Goal: Information Seeking & Learning: Learn about a topic

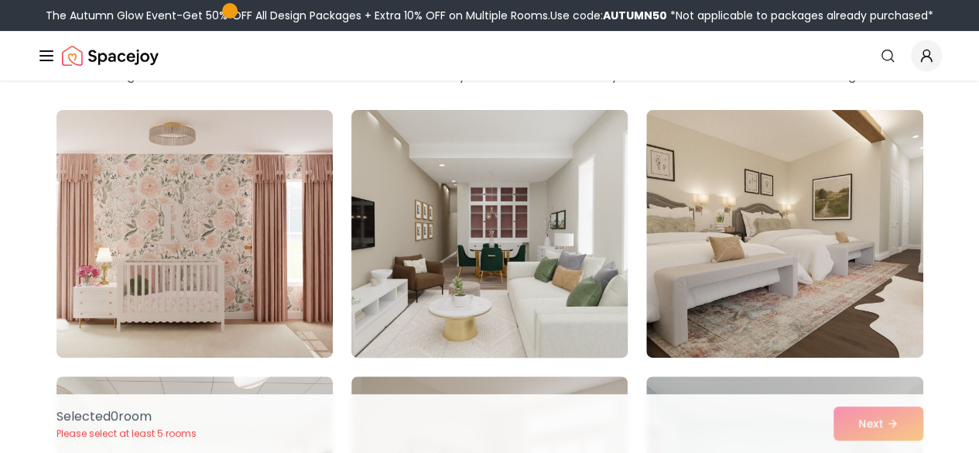
scroll to position [77, 0]
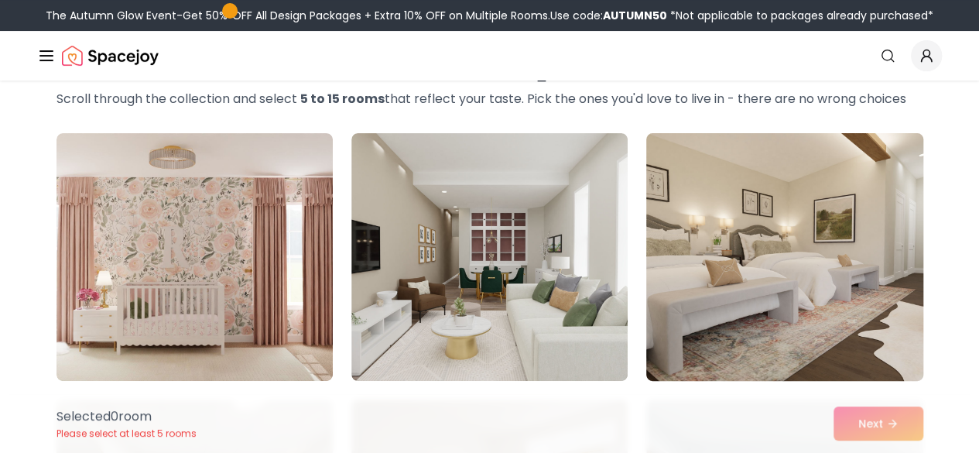
click at [735, 299] on img at bounding box center [784, 257] width 290 height 260
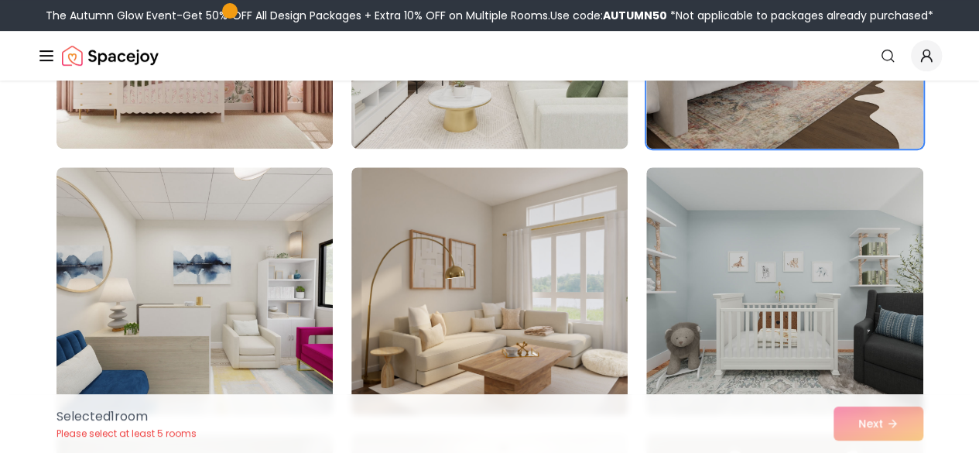
scroll to position [387, 0]
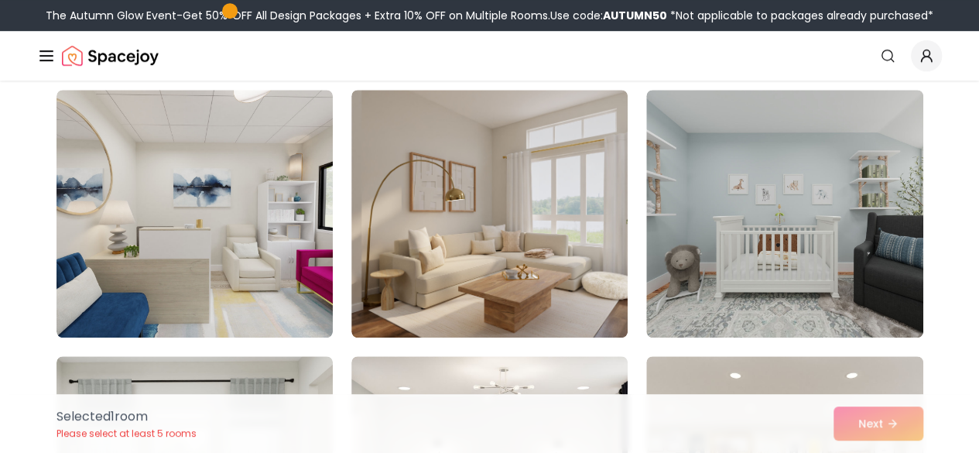
click at [510, 250] on img at bounding box center [489, 214] width 276 height 248
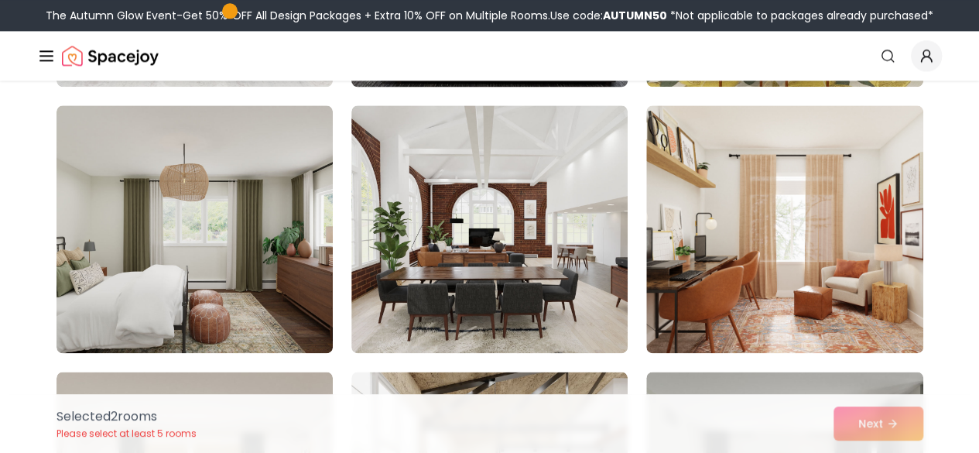
scroll to position [928, 0]
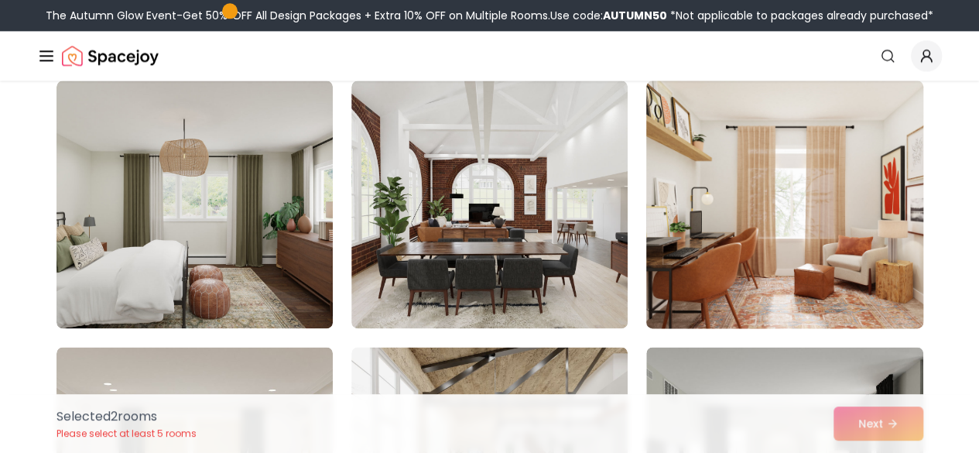
click at [850, 227] on img at bounding box center [784, 204] width 290 height 260
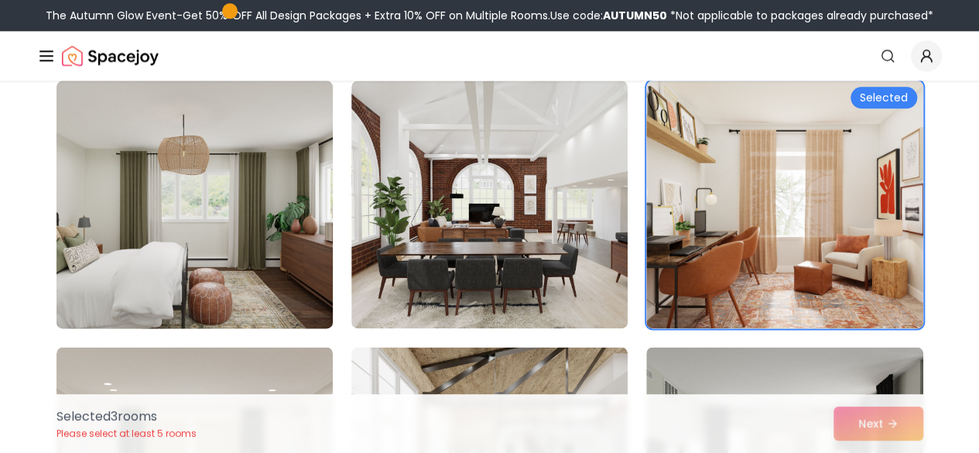
click at [210, 228] on img at bounding box center [195, 204] width 290 height 260
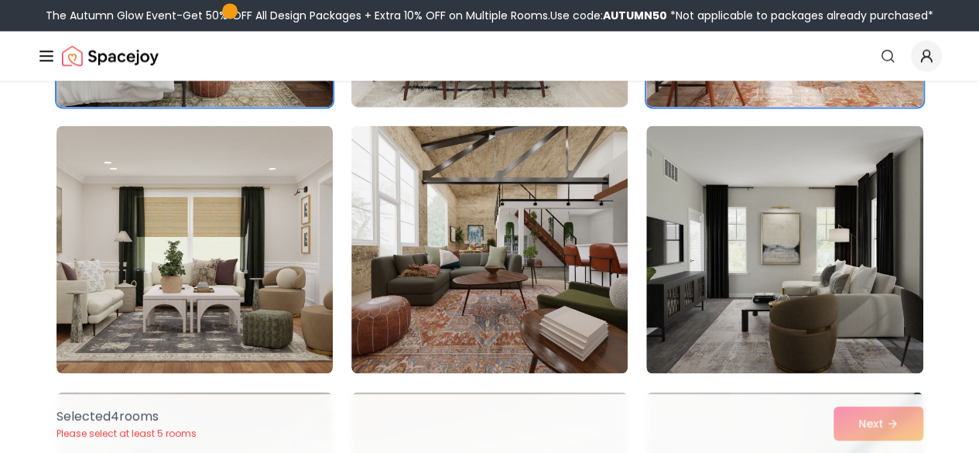
scroll to position [1161, 0]
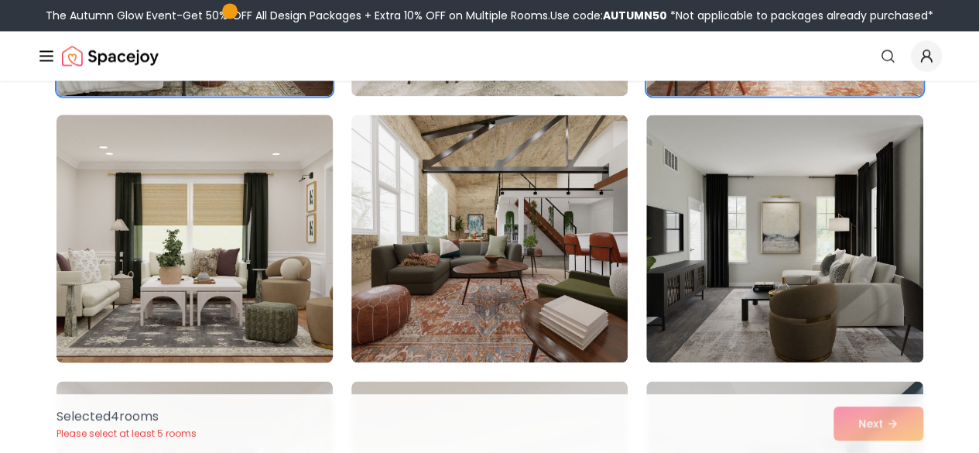
click at [127, 295] on img at bounding box center [195, 238] width 290 height 260
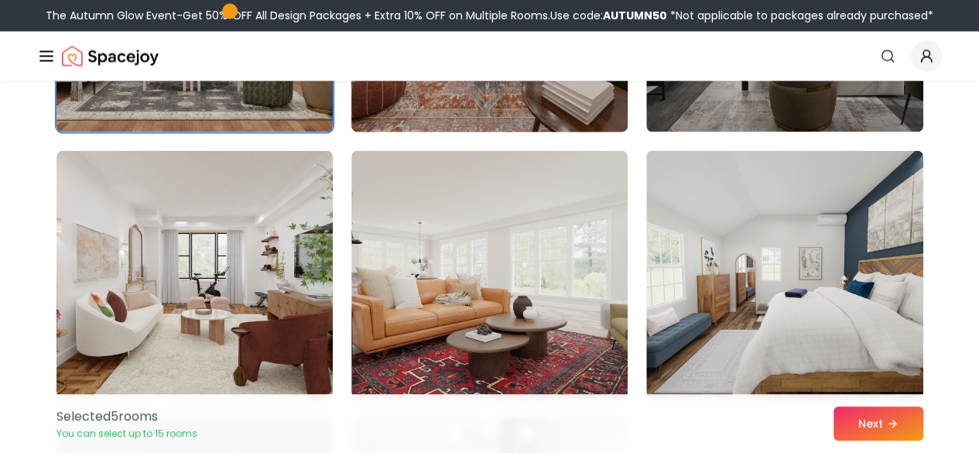
scroll to position [1393, 0]
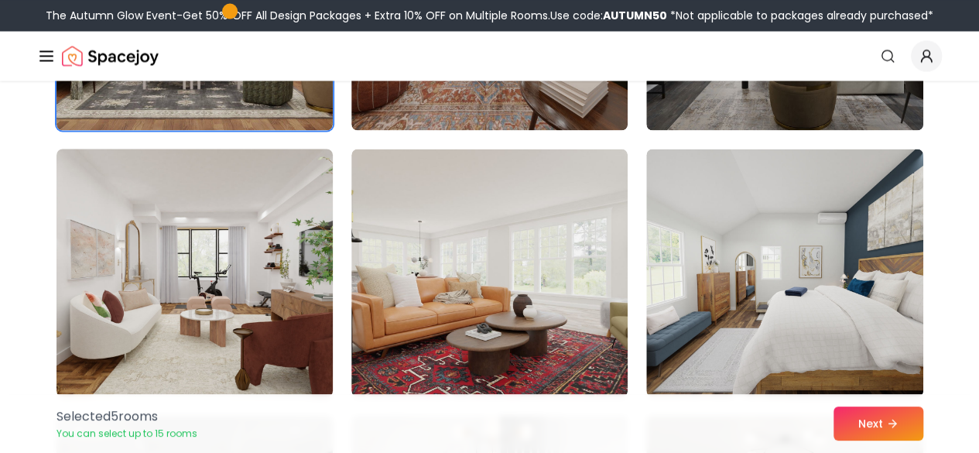
click at [173, 276] on img at bounding box center [195, 272] width 290 height 260
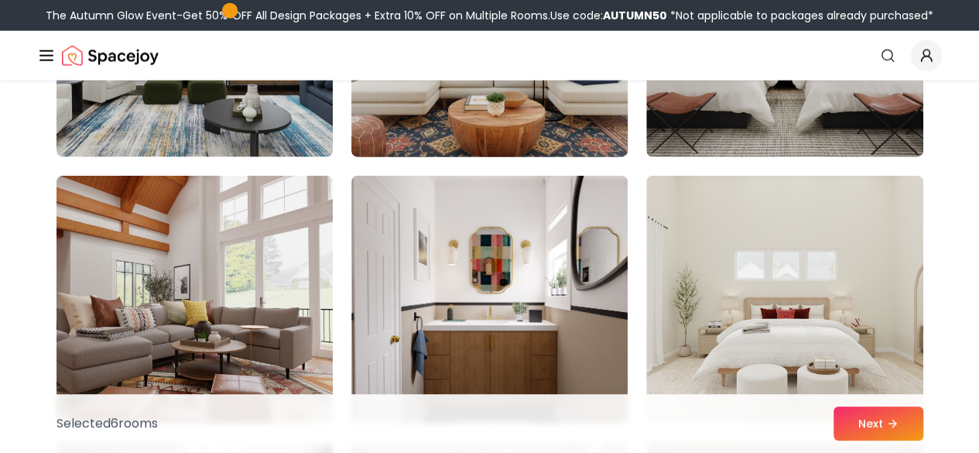
scroll to position [2012, 0]
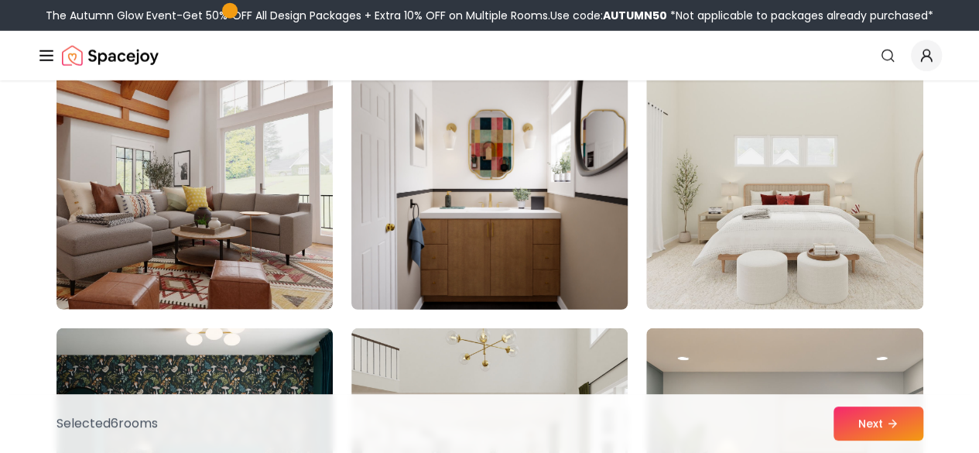
click at [497, 268] on img at bounding box center [489, 186] width 290 height 260
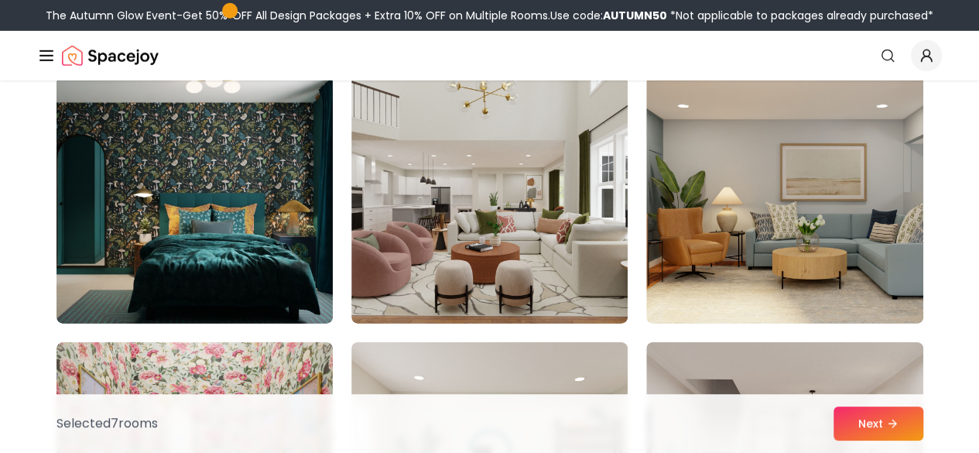
scroll to position [2244, 0]
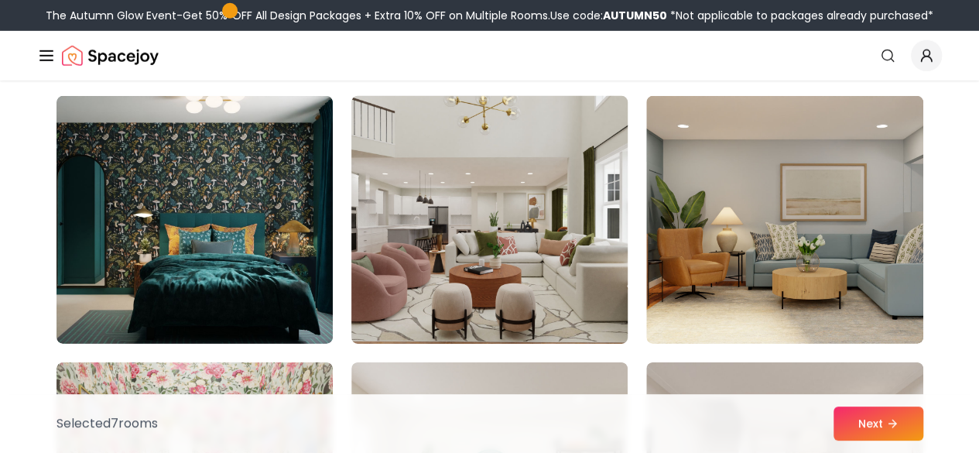
click at [444, 253] on img at bounding box center [489, 220] width 290 height 260
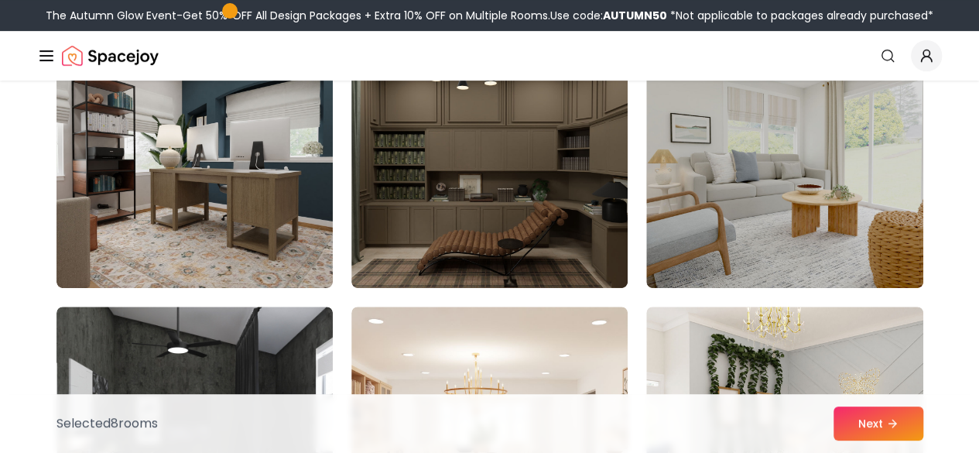
scroll to position [3017, 0]
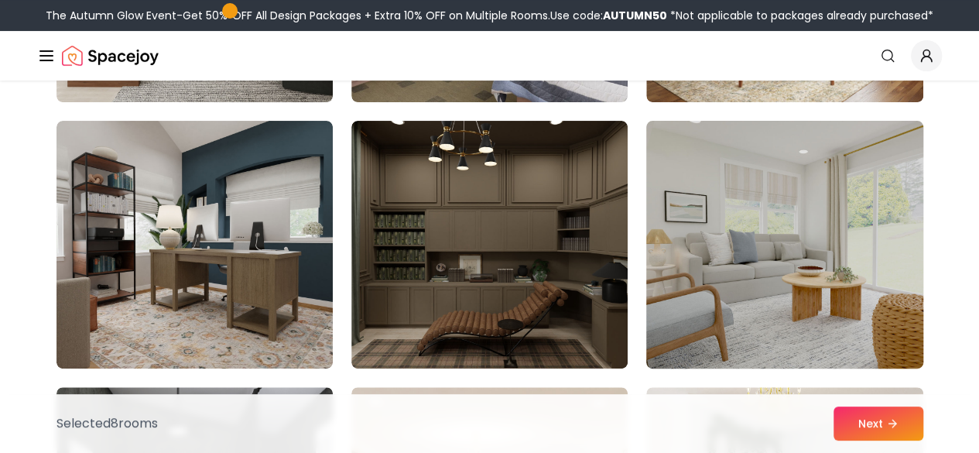
click at [792, 267] on img at bounding box center [784, 245] width 290 height 260
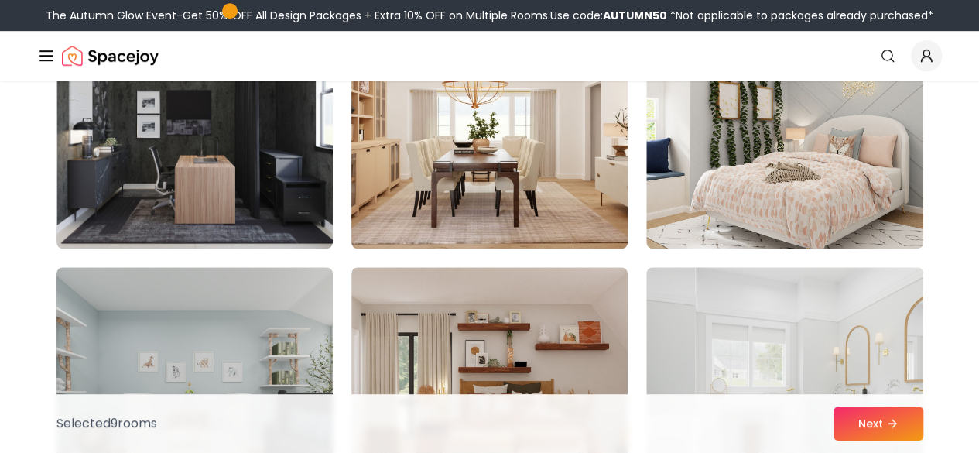
scroll to position [3404, 0]
click at [503, 180] on img at bounding box center [489, 124] width 290 height 260
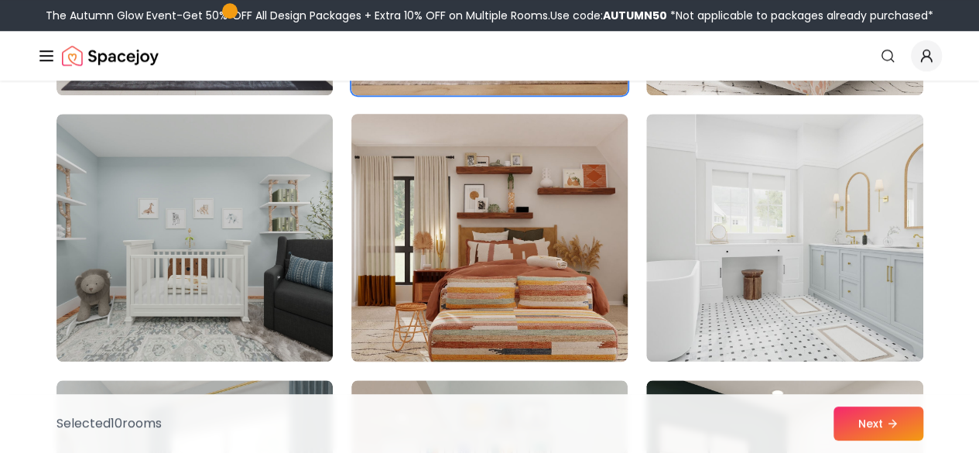
scroll to position [3559, 0]
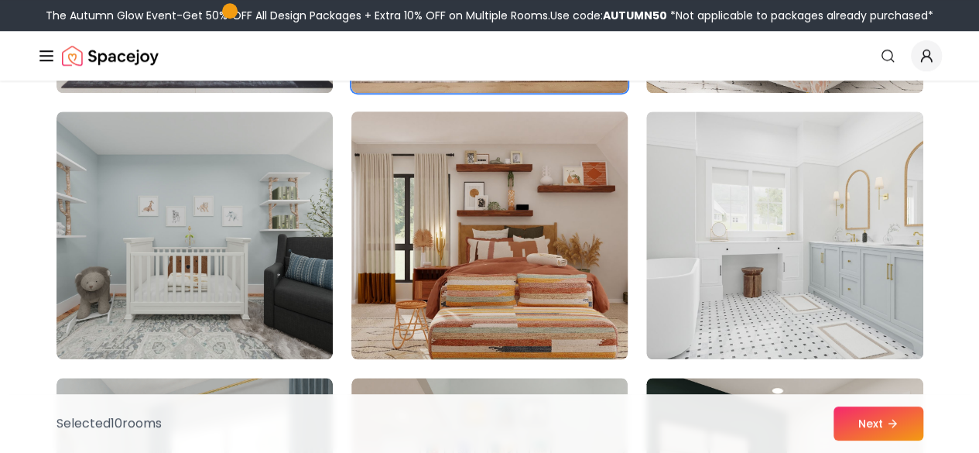
click at [511, 258] on img at bounding box center [489, 235] width 290 height 260
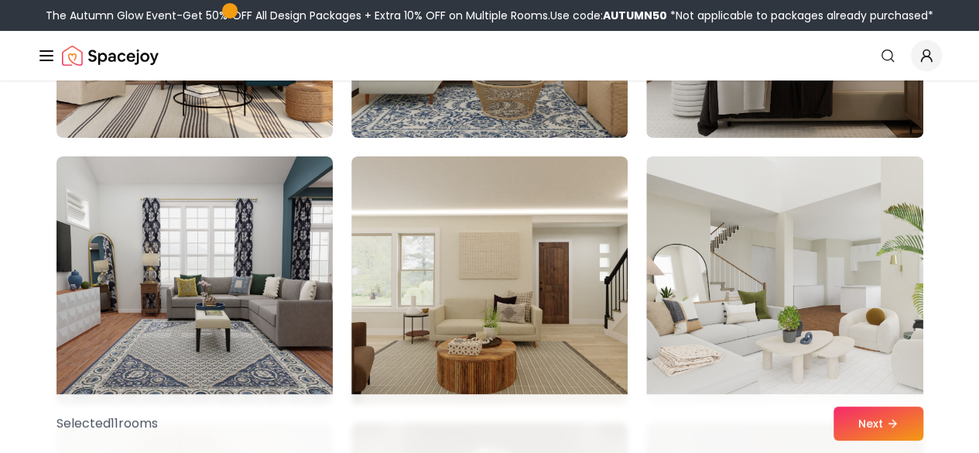
scroll to position [5648, 0]
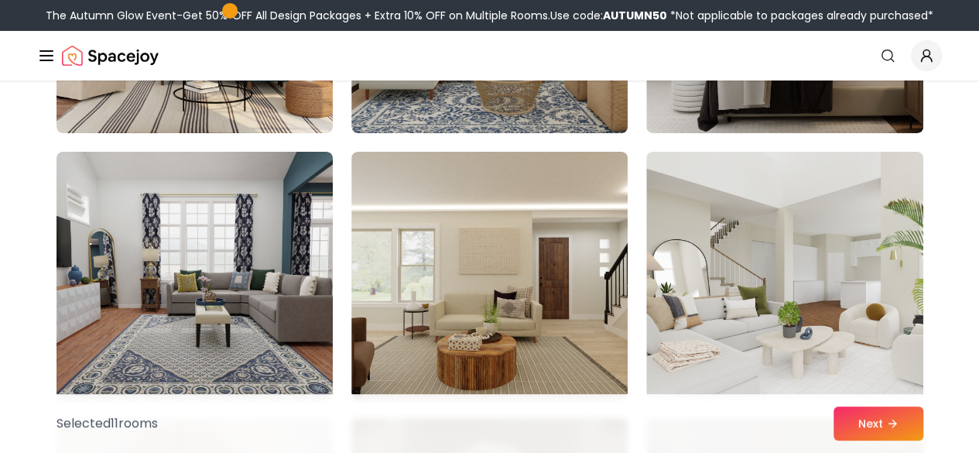
click at [504, 264] on img at bounding box center [489, 276] width 276 height 248
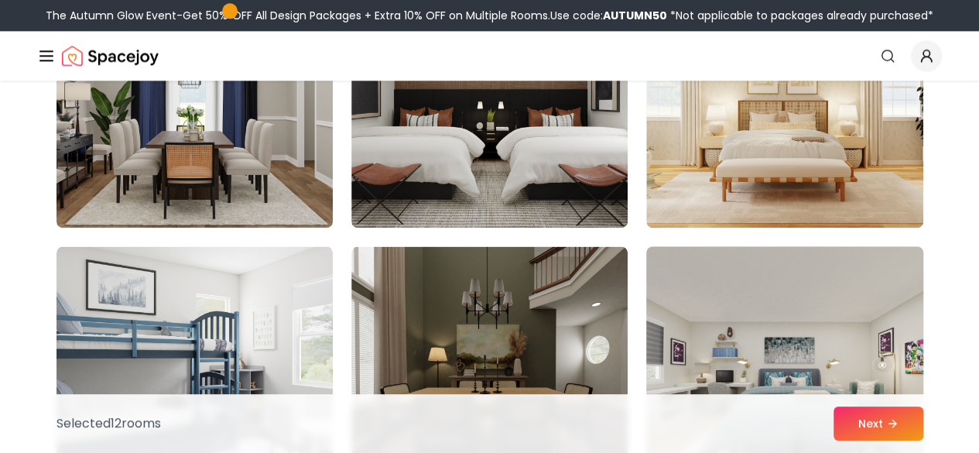
scroll to position [7041, 0]
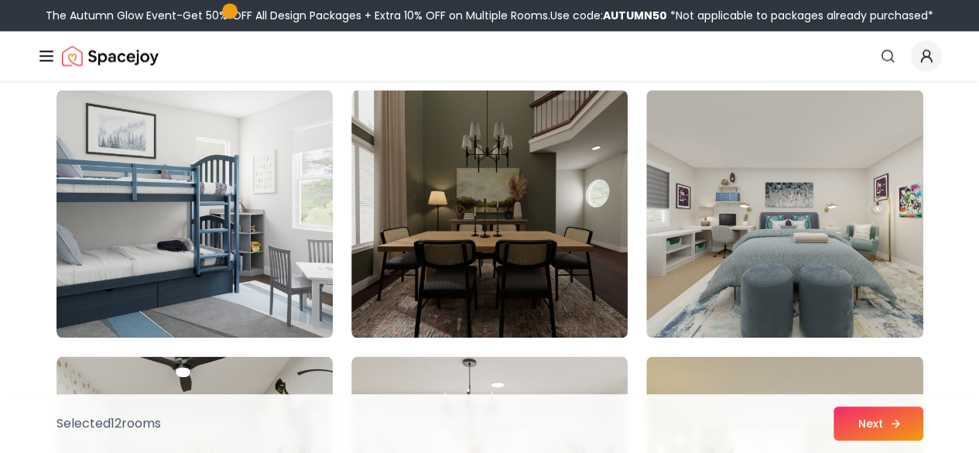
click at [868, 422] on button "Next" at bounding box center [878, 423] width 90 height 34
